Goal: Find specific page/section: Find specific page/section

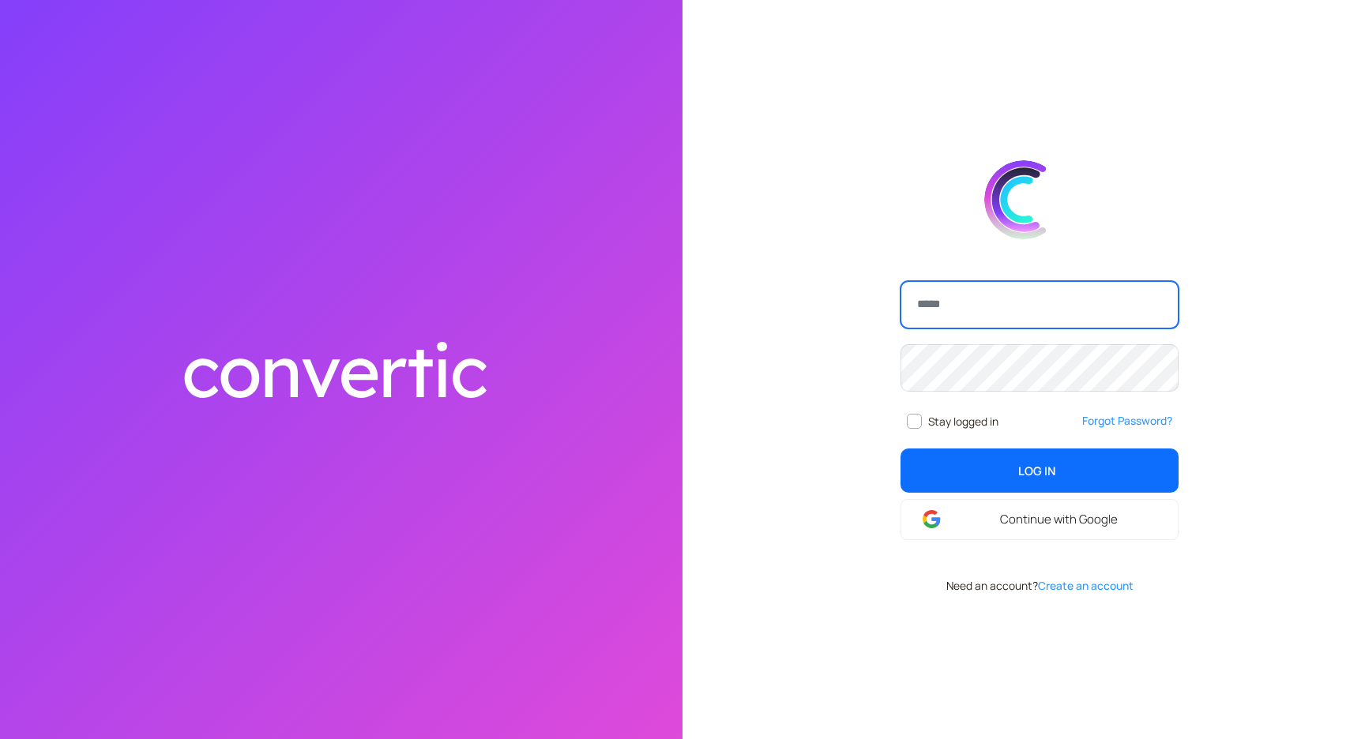
click at [1009, 281] on input "email" at bounding box center [1039, 304] width 278 height 47
type input "**********"
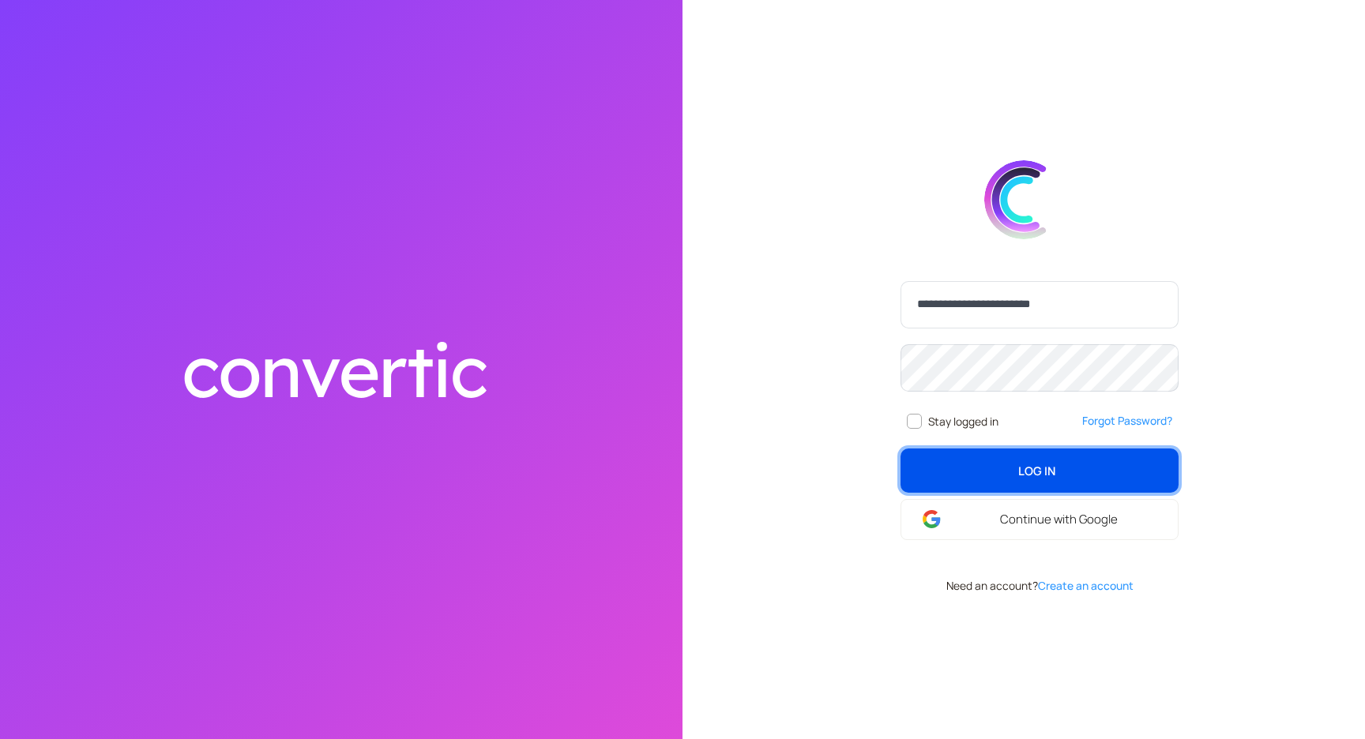
click at [1022, 450] on button "Log In login" at bounding box center [1039, 471] width 278 height 44
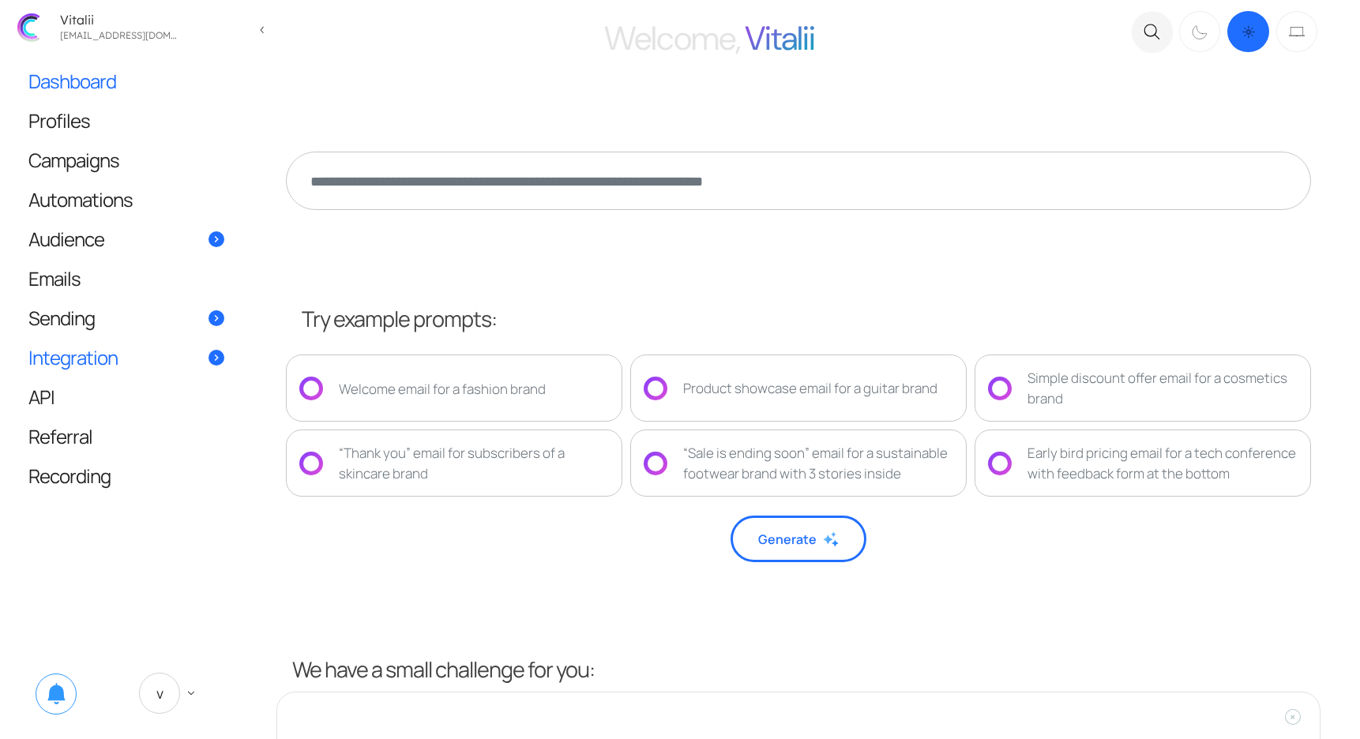
click at [92, 362] on span "Integration" at bounding box center [72, 357] width 89 height 17
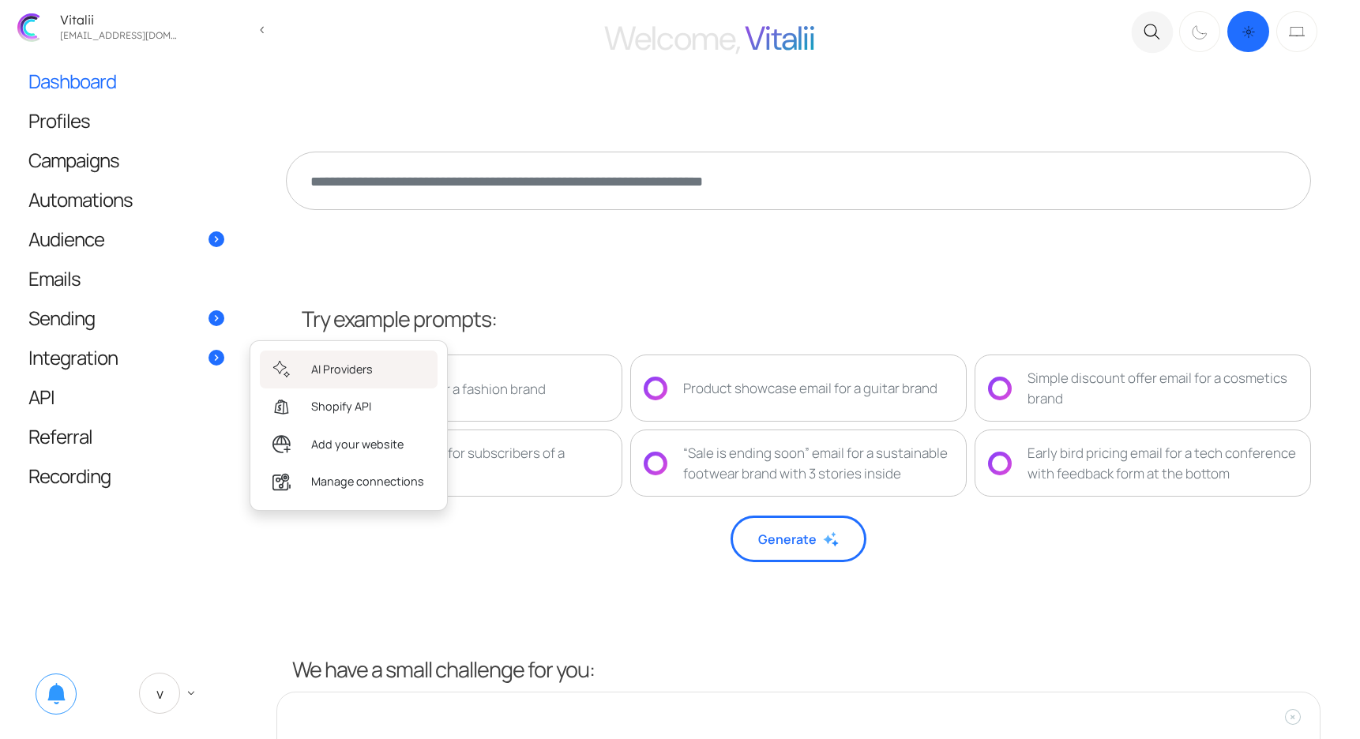
click at [370, 377] on span "AI Providers" at bounding box center [342, 369] width 62 height 17
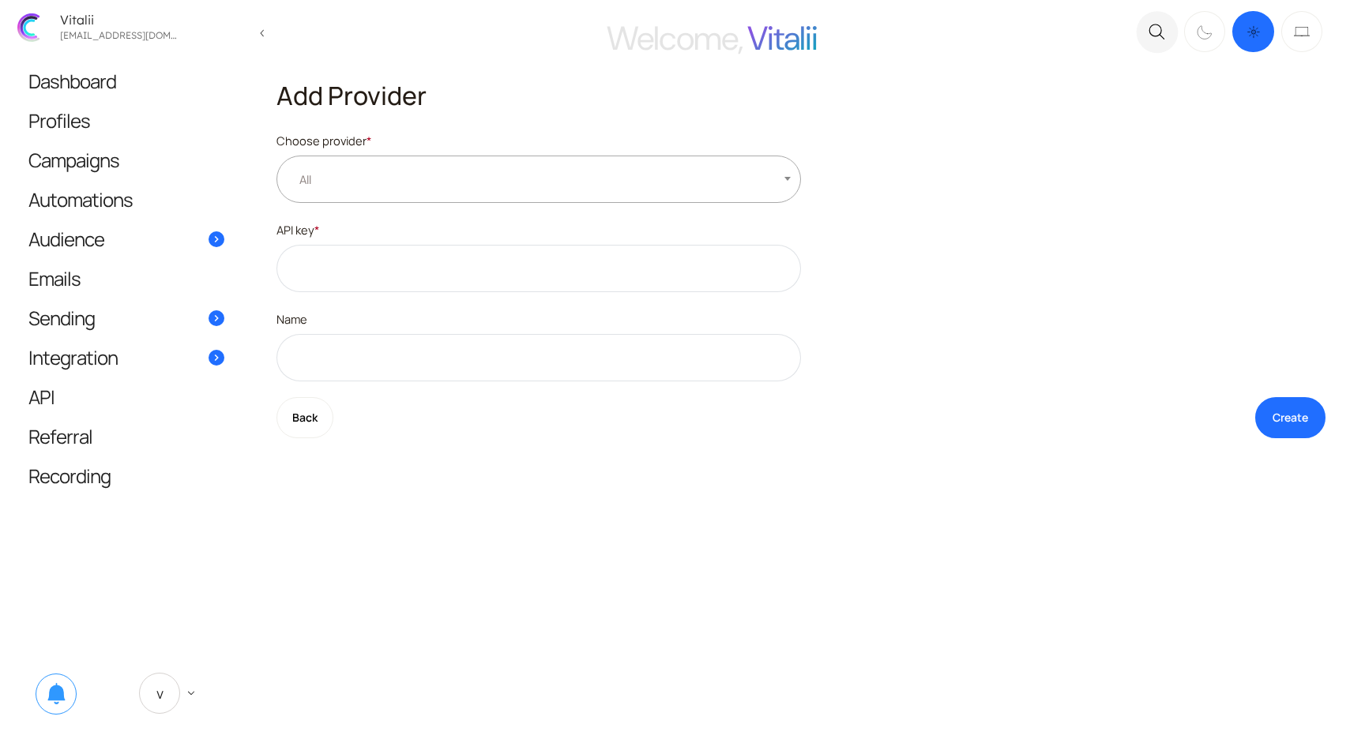
click at [441, 183] on span "All" at bounding box center [538, 179] width 524 height 47
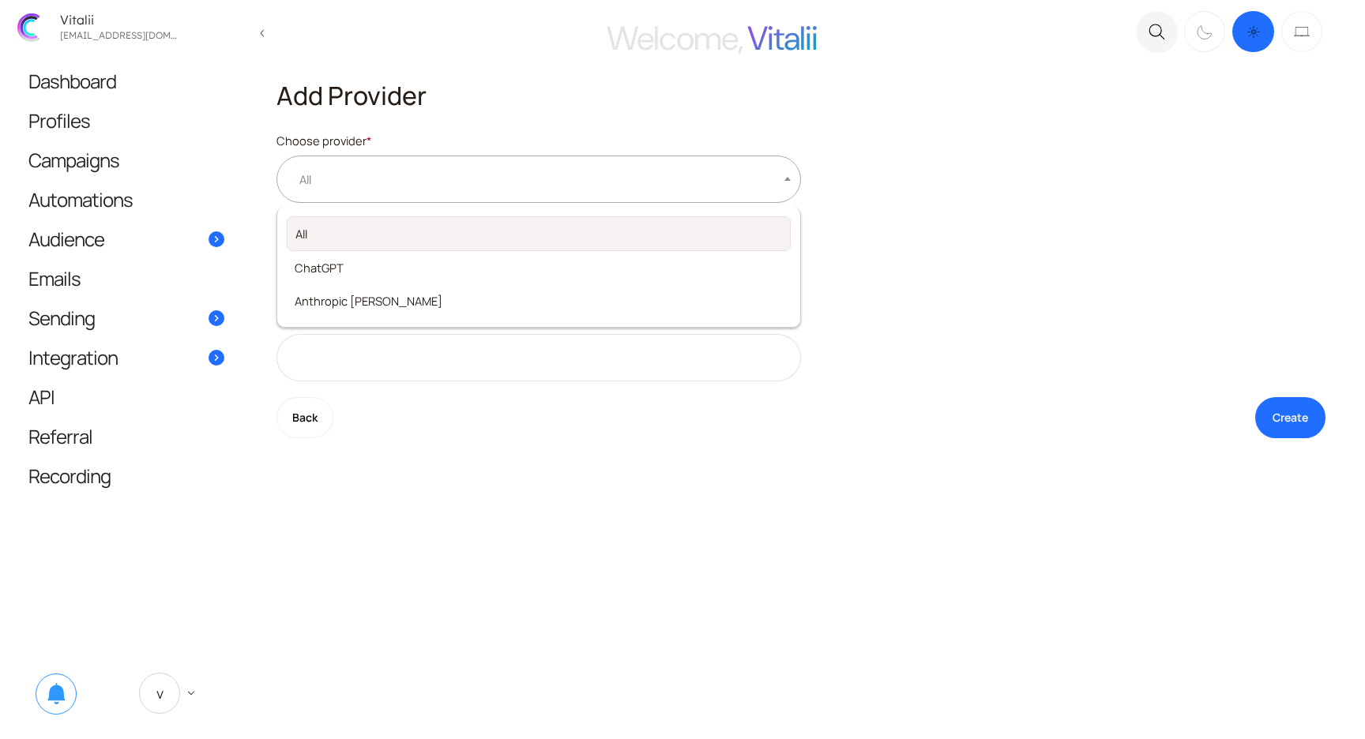
click at [441, 183] on span "All" at bounding box center [538, 179] width 524 height 47
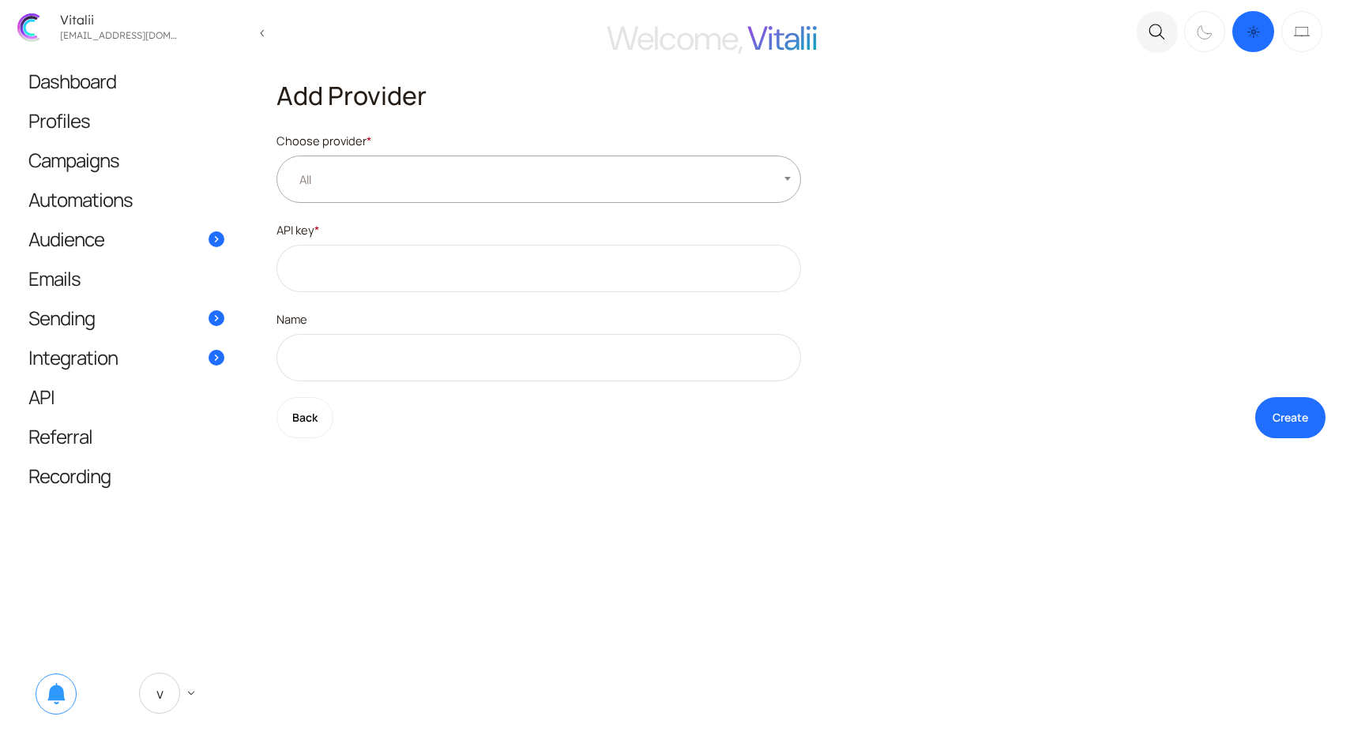
click at [441, 183] on span "All" at bounding box center [538, 179] width 524 height 47
click at [69, 87] on span "Dashboard" at bounding box center [72, 81] width 88 height 17
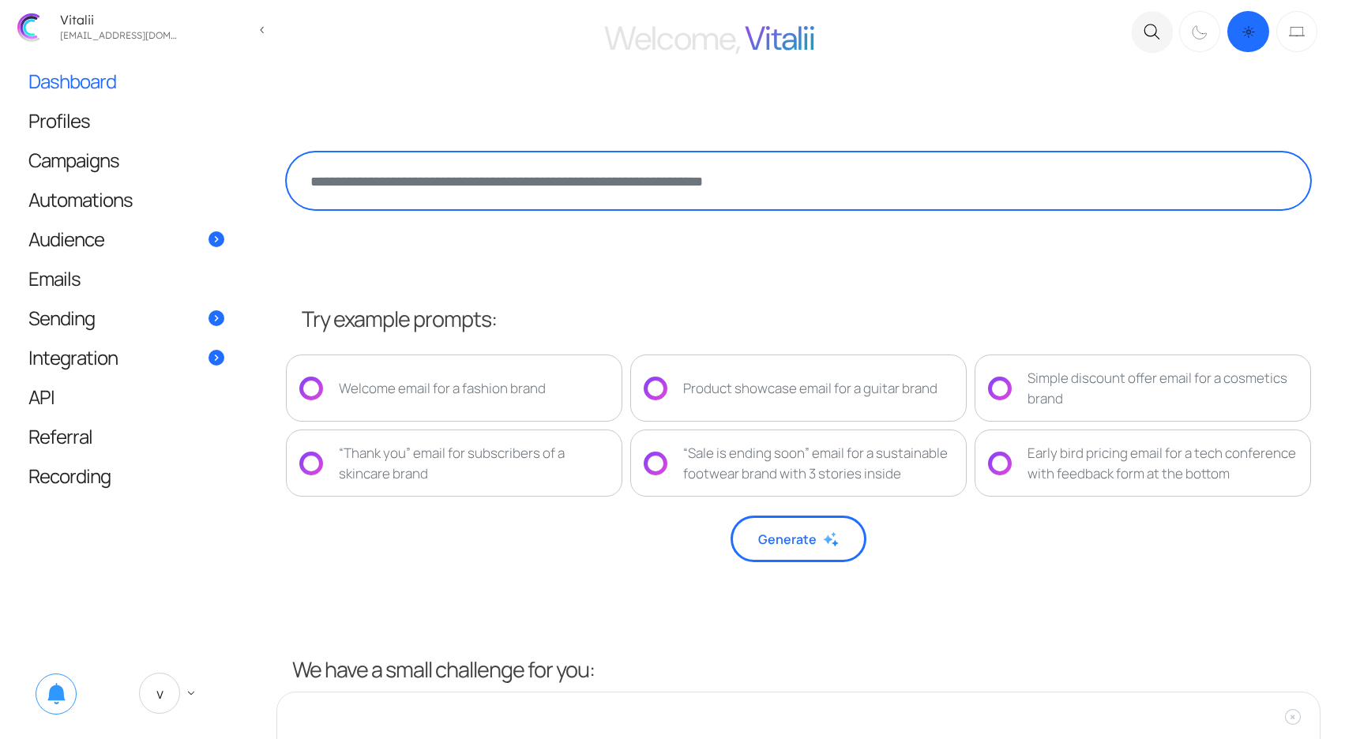
click at [520, 189] on textarea at bounding box center [798, 181] width 1025 height 58
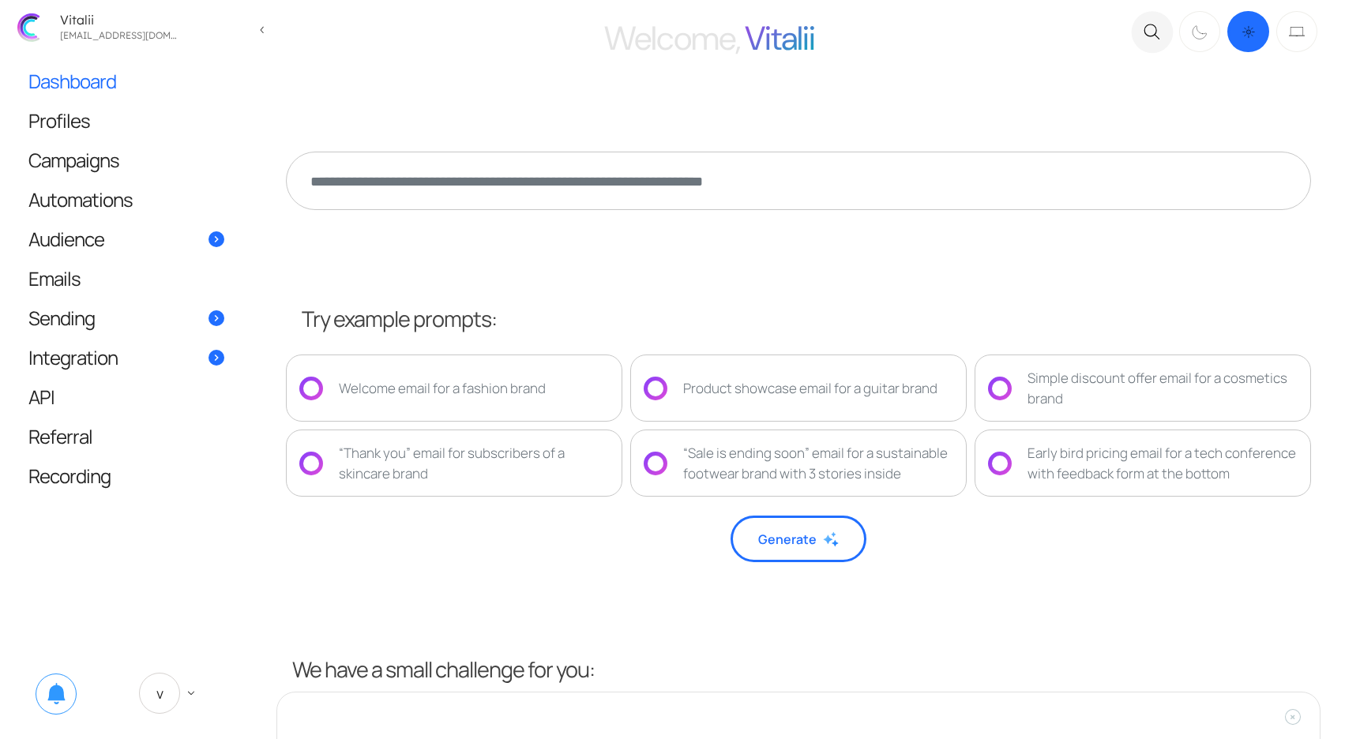
click at [547, 109] on div at bounding box center [798, 188] width 1044 height 197
click at [1208, 19] on label ".c{fill:none;stroke:#000000;stroke-linecap:round;stroke-linejoin:round;}" at bounding box center [1199, 31] width 41 height 41
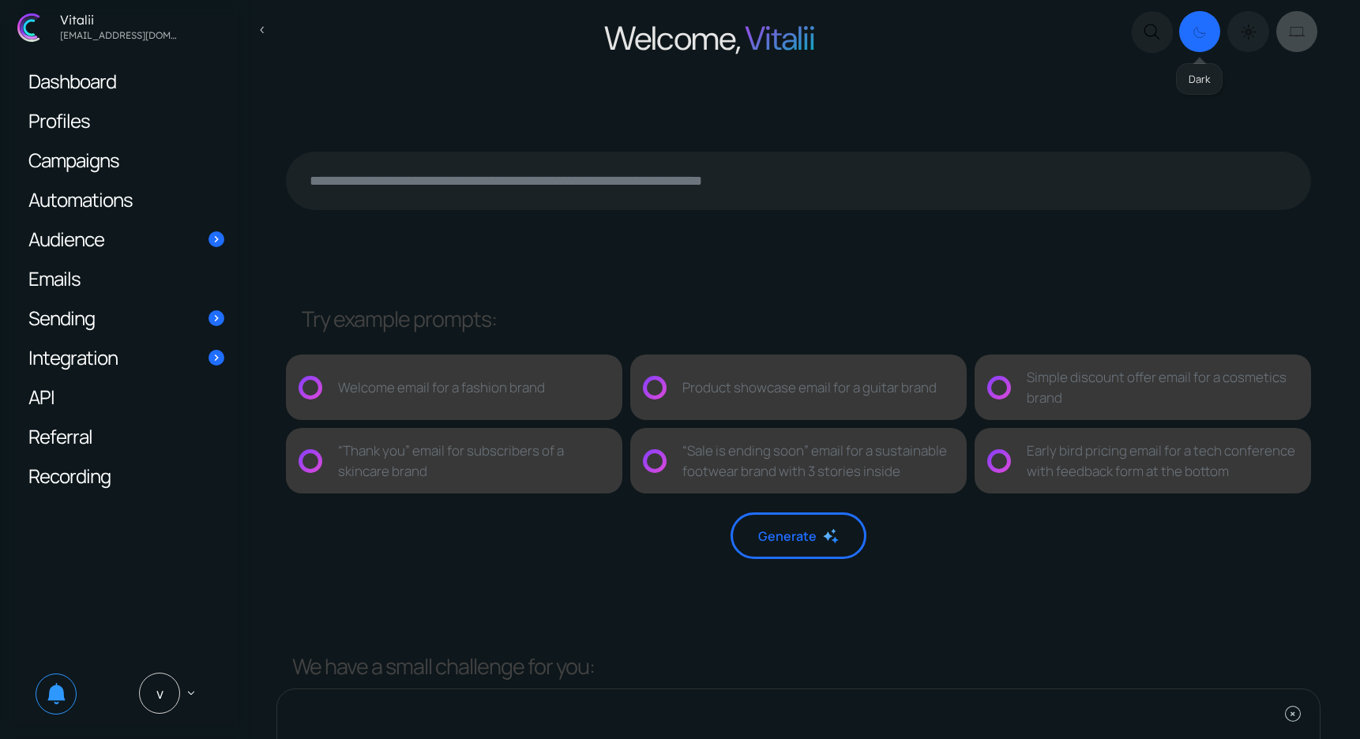
click at [1257, 23] on label "Dark mode switcher" at bounding box center [1247, 31] width 41 height 41
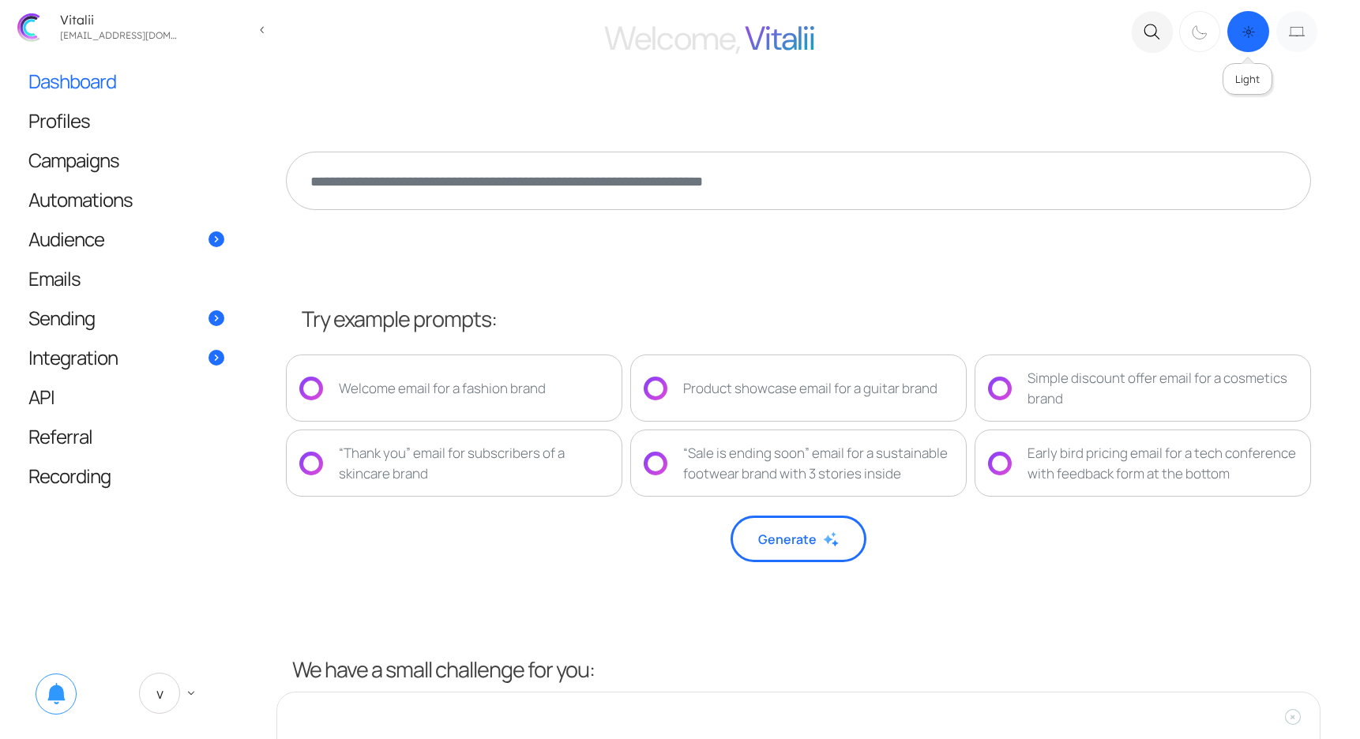
click at [1287, 23] on label "Dark mode switcher" at bounding box center [1296, 31] width 41 height 41
click at [1257, 24] on label "Dark mode switcher" at bounding box center [1247, 31] width 41 height 41
click at [1210, 24] on label ".c{fill:none;stroke:#000000;stroke-linecap:round;stroke-linejoin:round;}" at bounding box center [1199, 31] width 41 height 41
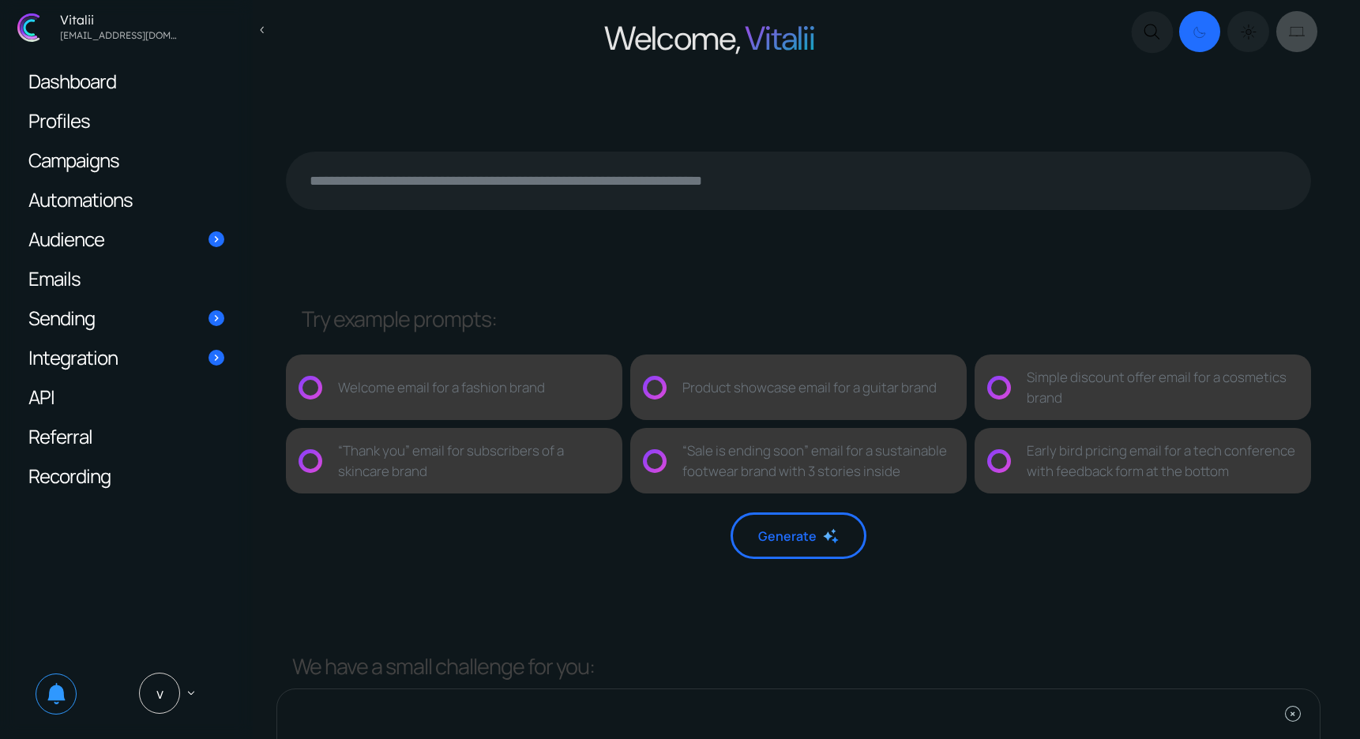
click at [1257, 25] on label "Dark mode switcher" at bounding box center [1247, 31] width 41 height 41
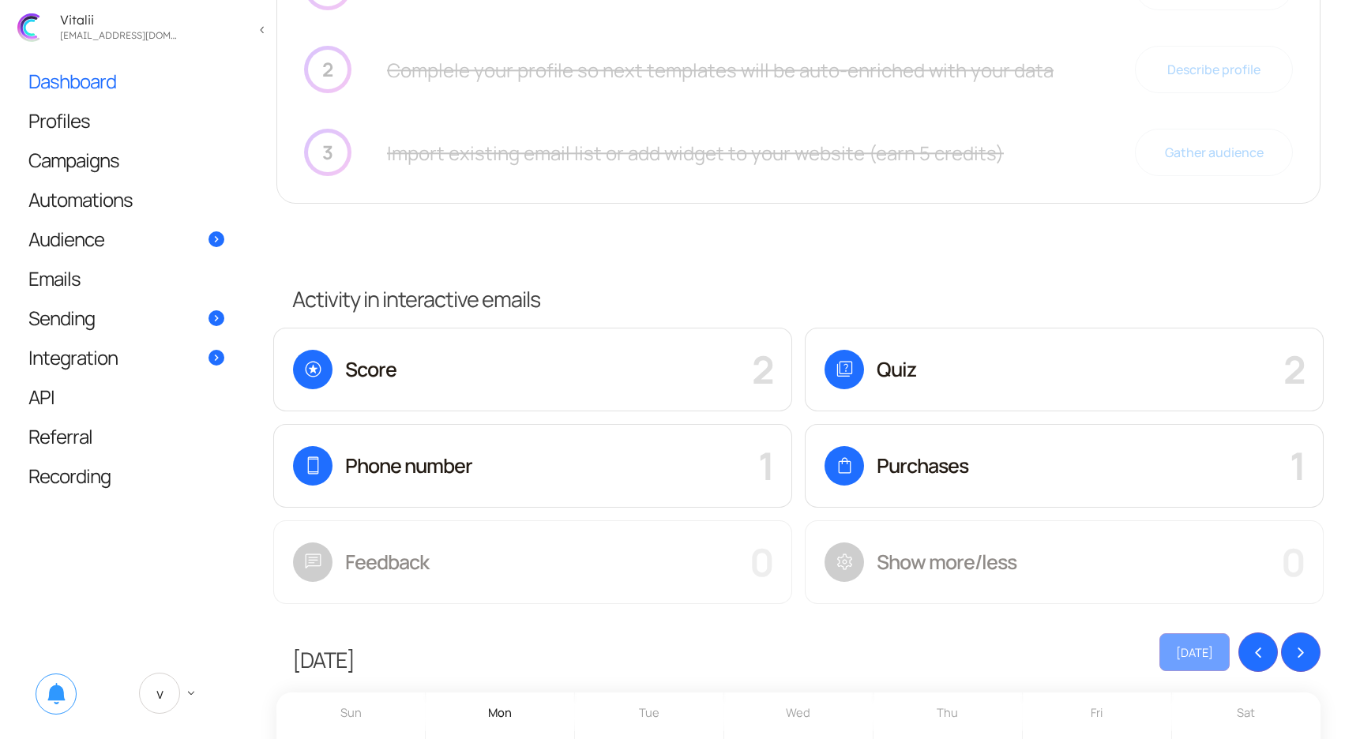
scroll to position [841, 0]
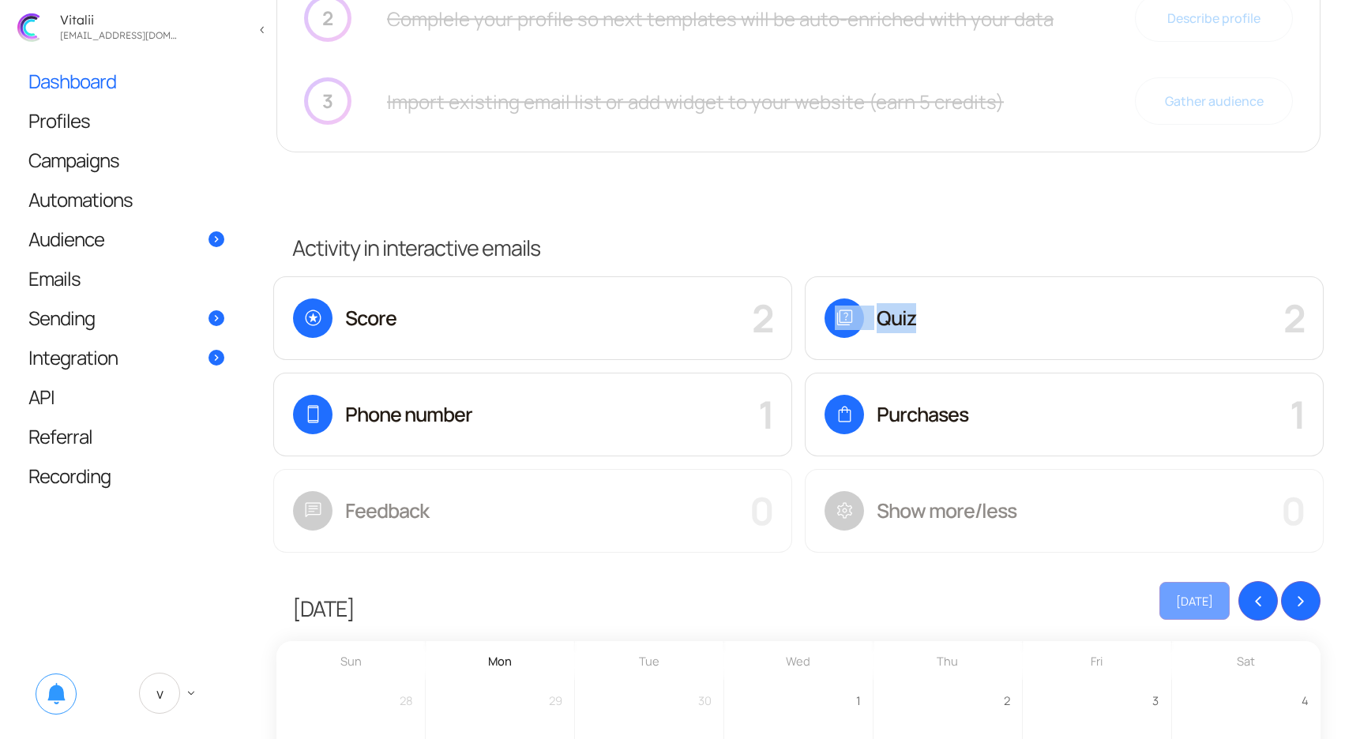
drag, startPoint x: 990, startPoint y: 310, endPoint x: 824, endPoint y: 310, distance: 165.9
click at [825, 310] on div "quiz Quiz 2" at bounding box center [1064, 318] width 479 height 57
click at [783, 220] on div "Activity in interactive emails" at bounding box center [798, 243] width 1063 height 54
